Goal: Task Accomplishment & Management: Manage account settings

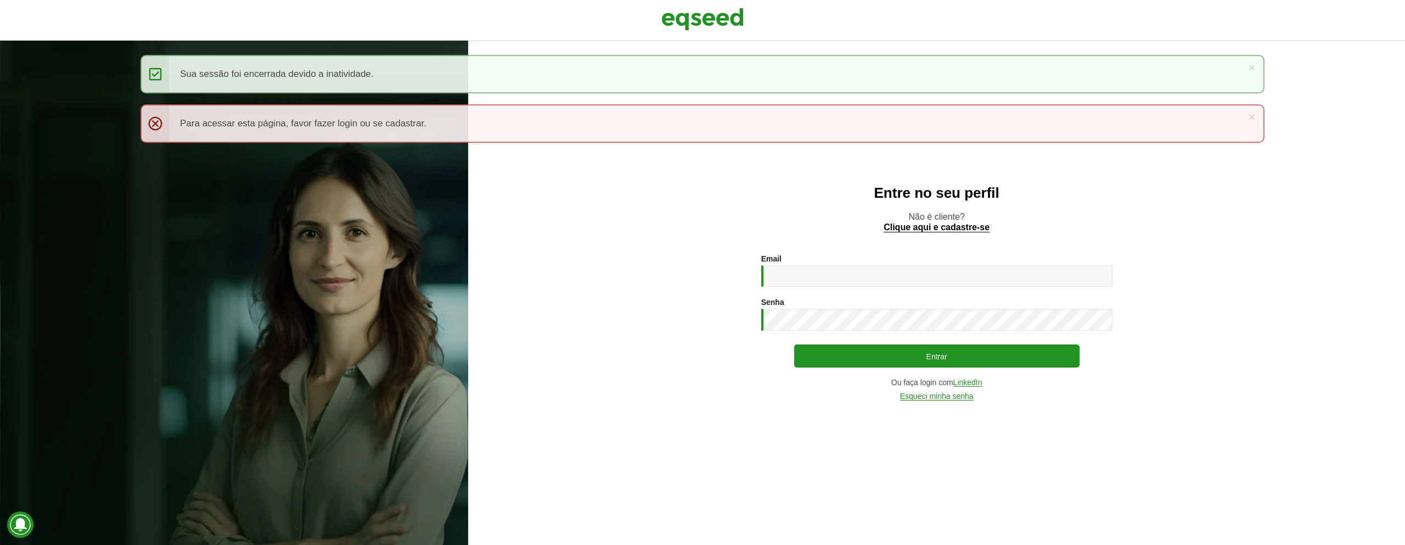
click at [1257, 70] on div "× Mensagem de status Sua sessão foi encerrada devido a inatividade." at bounding box center [703, 74] width 1124 height 38
click at [1256, 69] on div "× Mensagem de status Sua sessão foi encerrada devido a inatividade." at bounding box center [703, 74] width 1124 height 38
click at [1253, 68] on link "×" at bounding box center [1252, 67] width 7 height 12
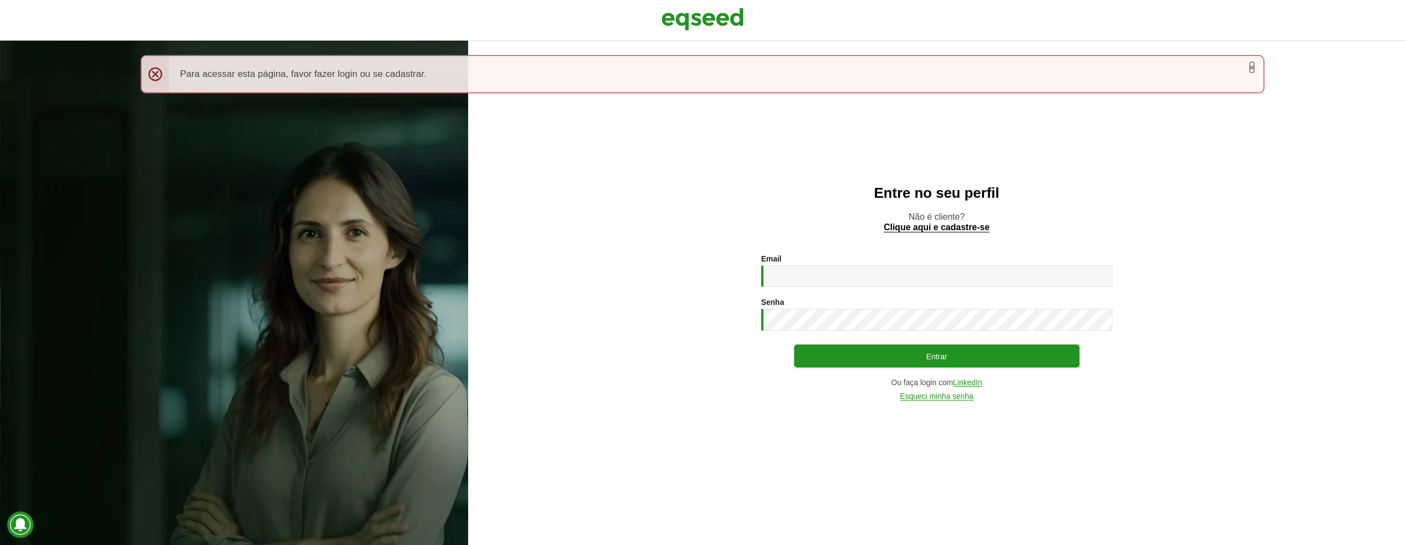
click at [1253, 69] on link "×" at bounding box center [1252, 67] width 7 height 12
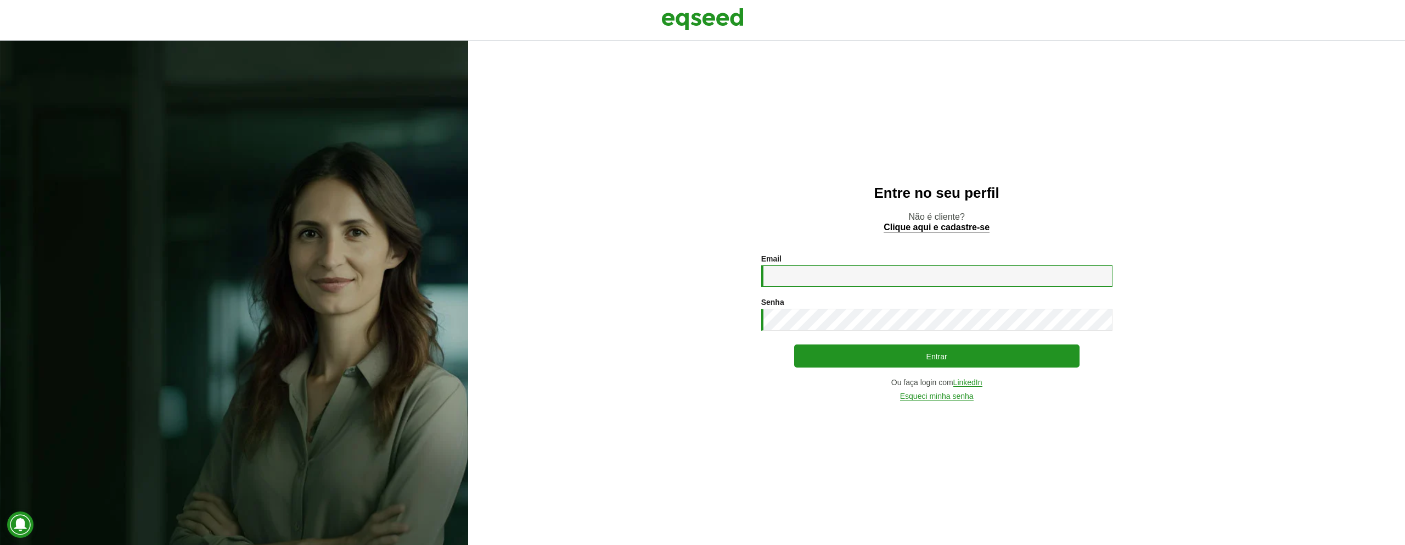
click at [1051, 277] on input "Email *" at bounding box center [936, 275] width 351 height 21
type input "**********"
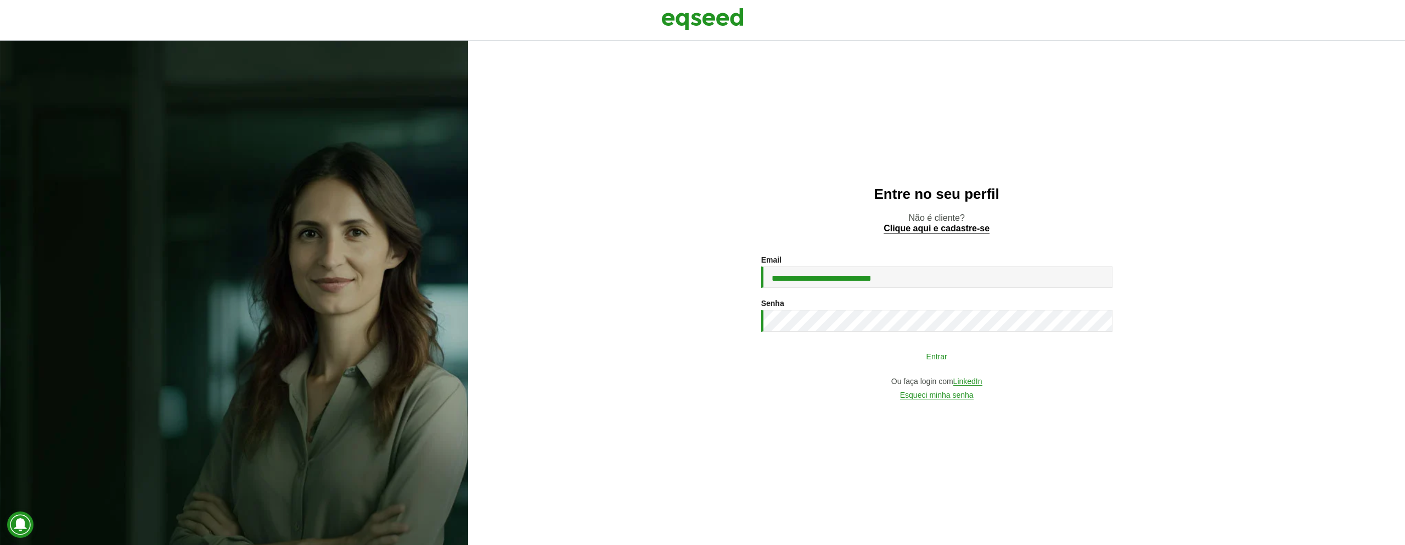
click at [942, 355] on button "Entrar" at bounding box center [936, 355] width 285 height 21
